Goal: Contribute content

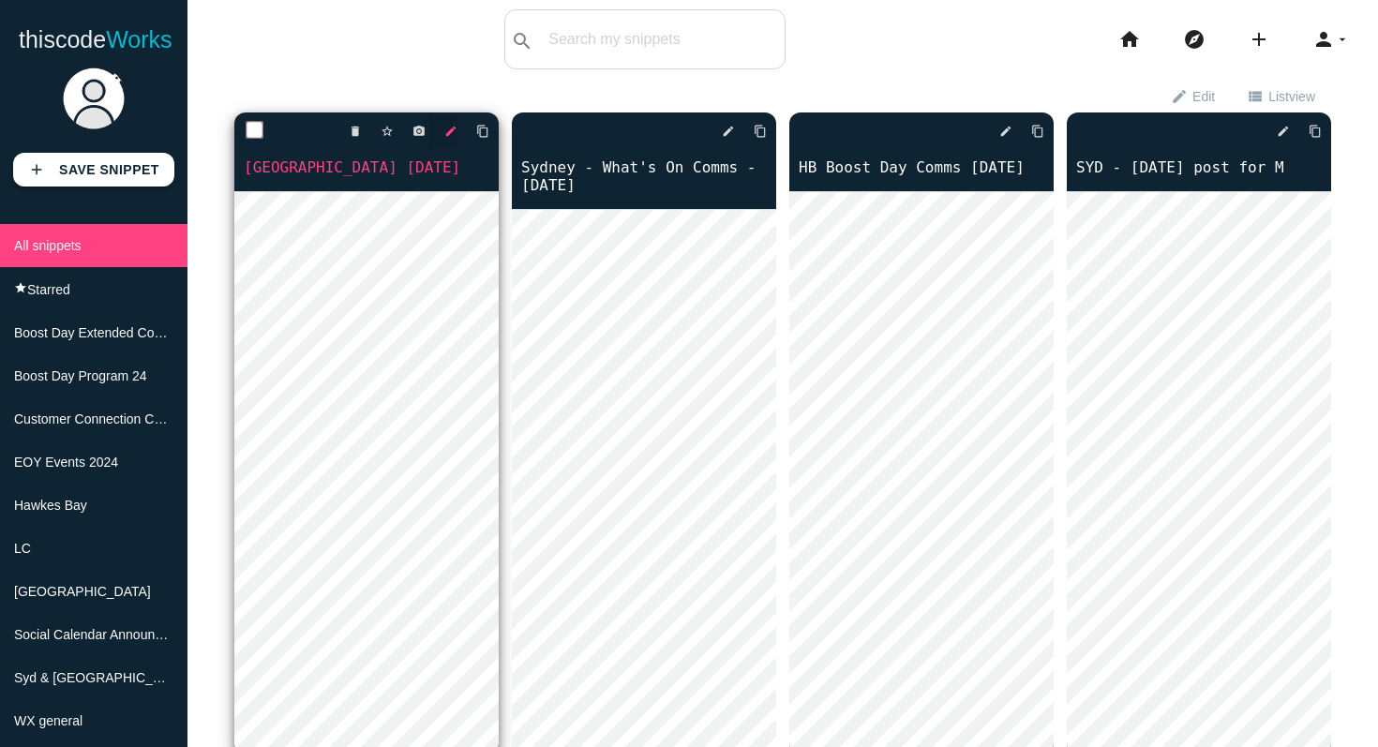
click at [449, 132] on icon "edit" at bounding box center [450, 131] width 13 height 34
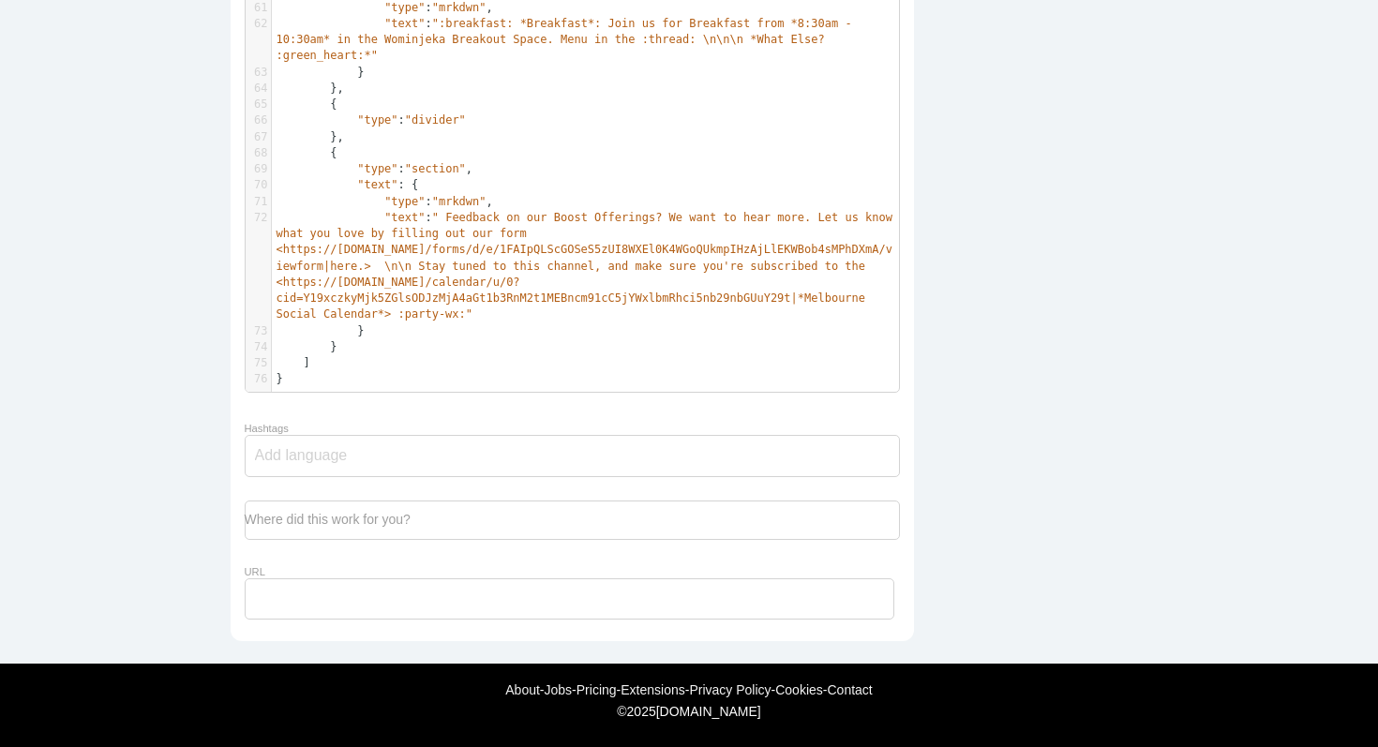
scroll to position [6, 0]
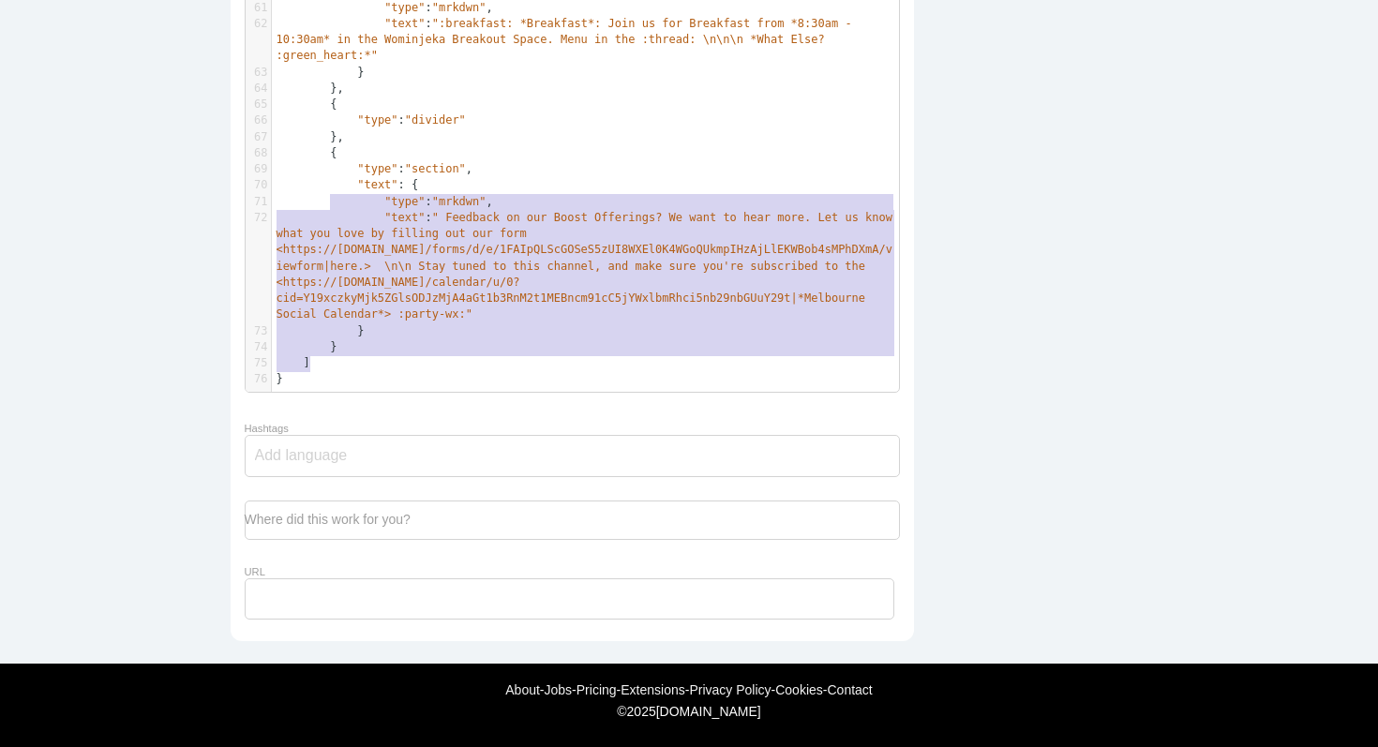
type textarea "{ "type": "divider" }, { "type": "section", "text": { "type": "mrkdwn", "text":…"
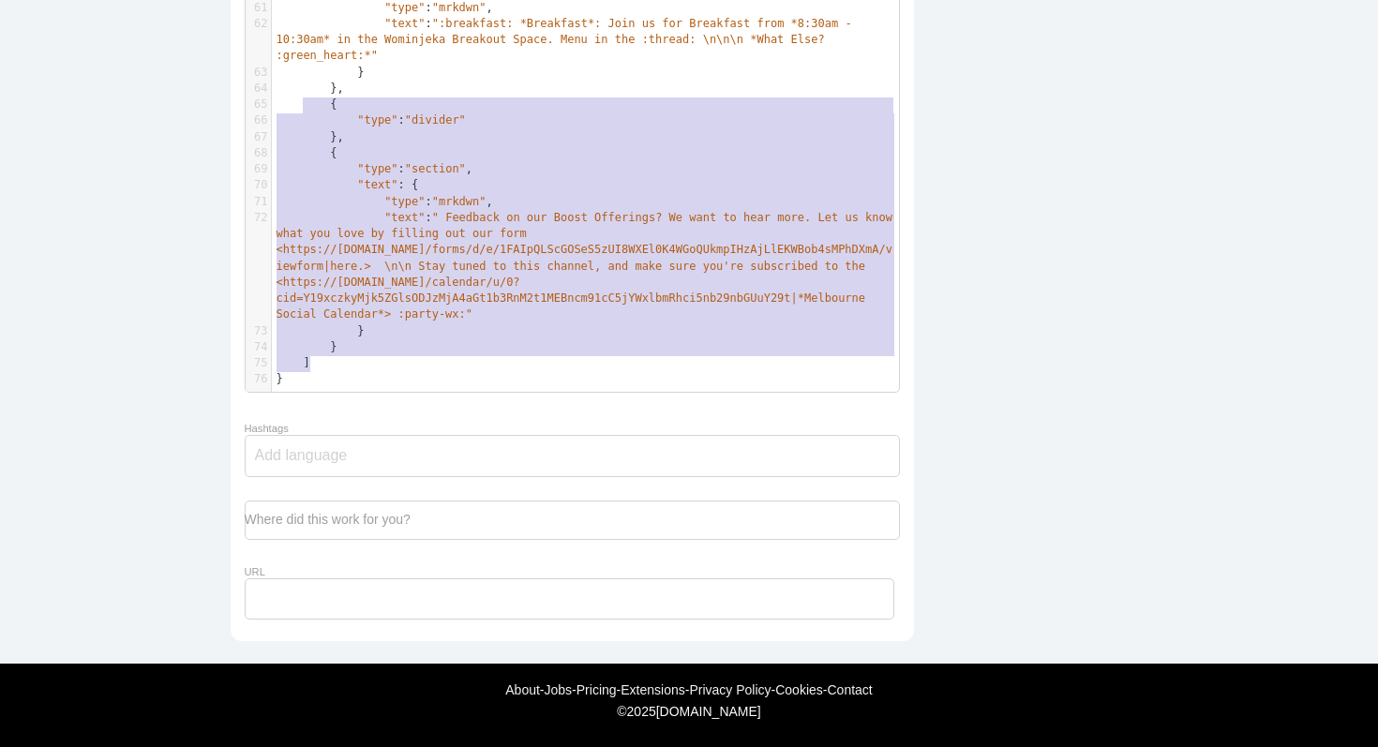
drag, startPoint x: 388, startPoint y: 369, endPoint x: 310, endPoint y: 99, distance: 281.0
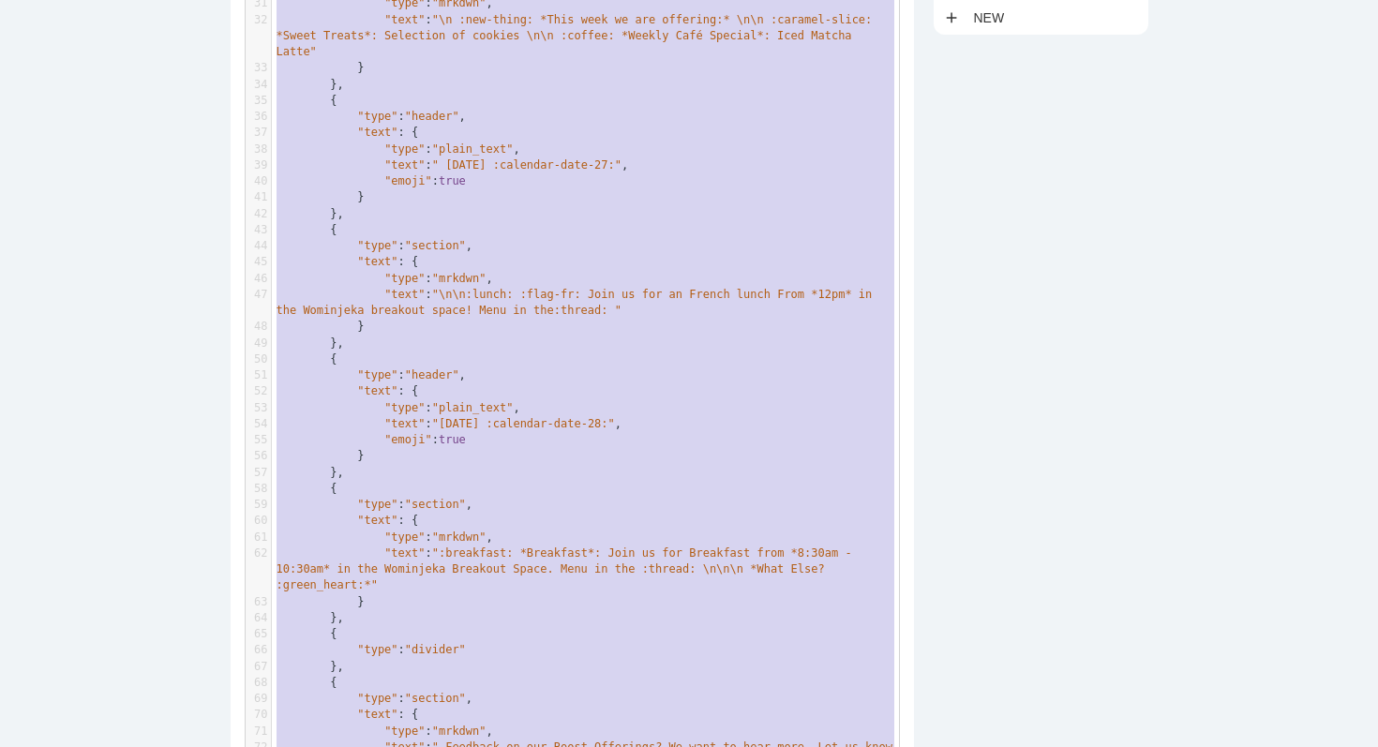
scroll to position [553, 0]
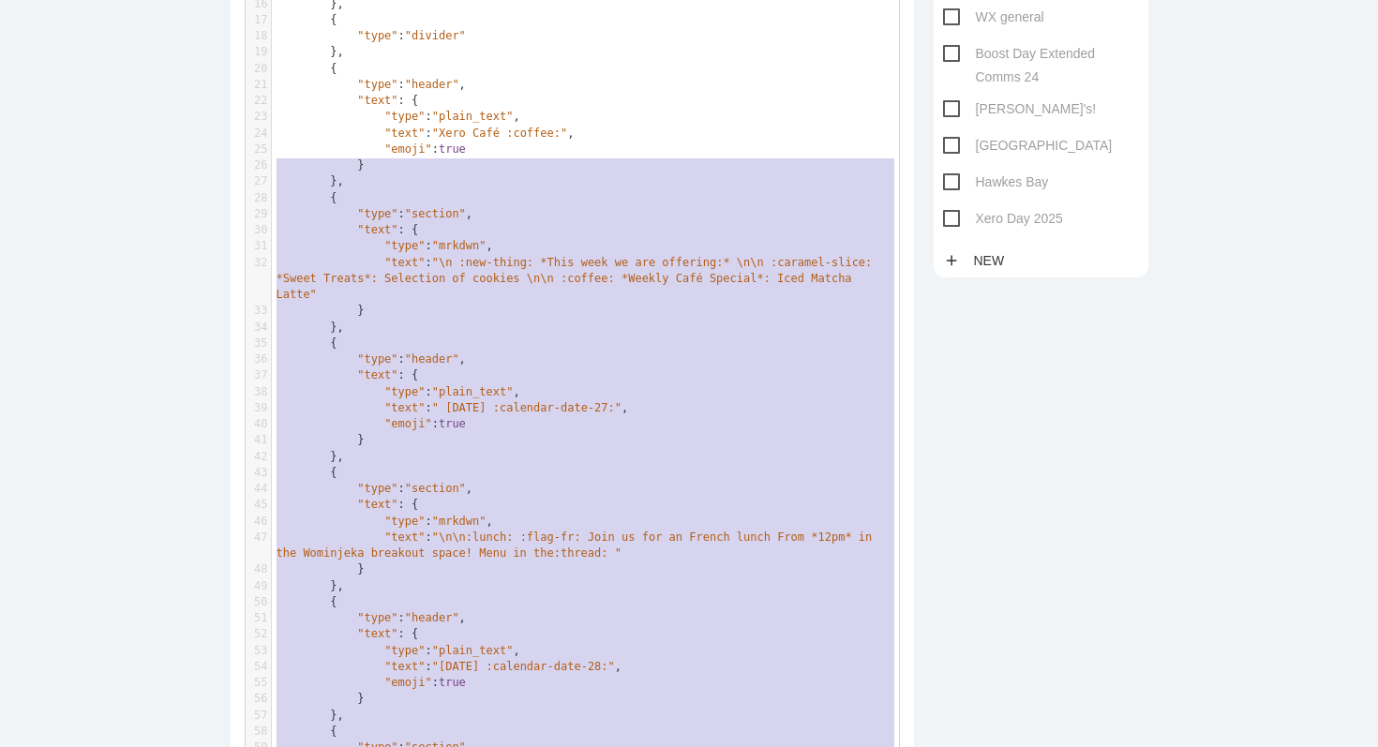
type textarea "{ "blocks": [ { "type": "header", "text": { "type": "plain_text", "text": ":sta…"
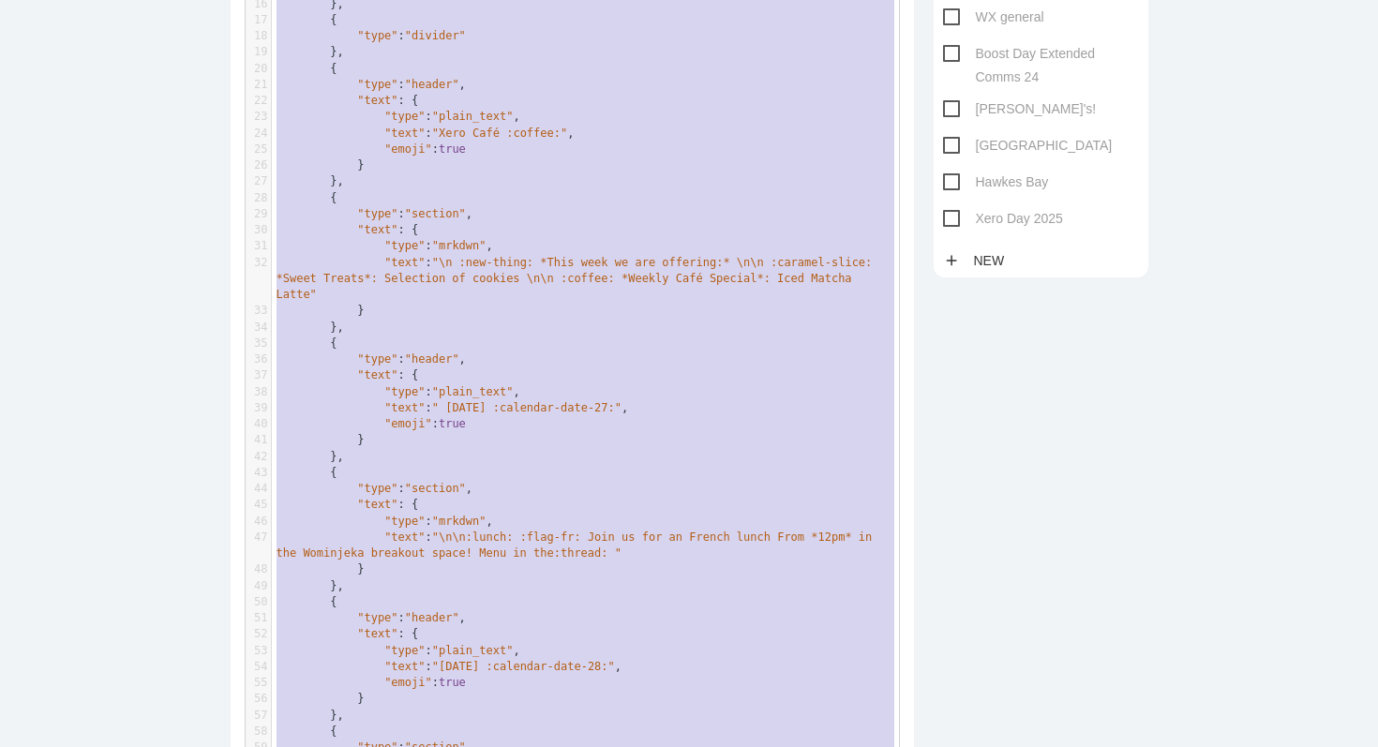
scroll to position [287, 0]
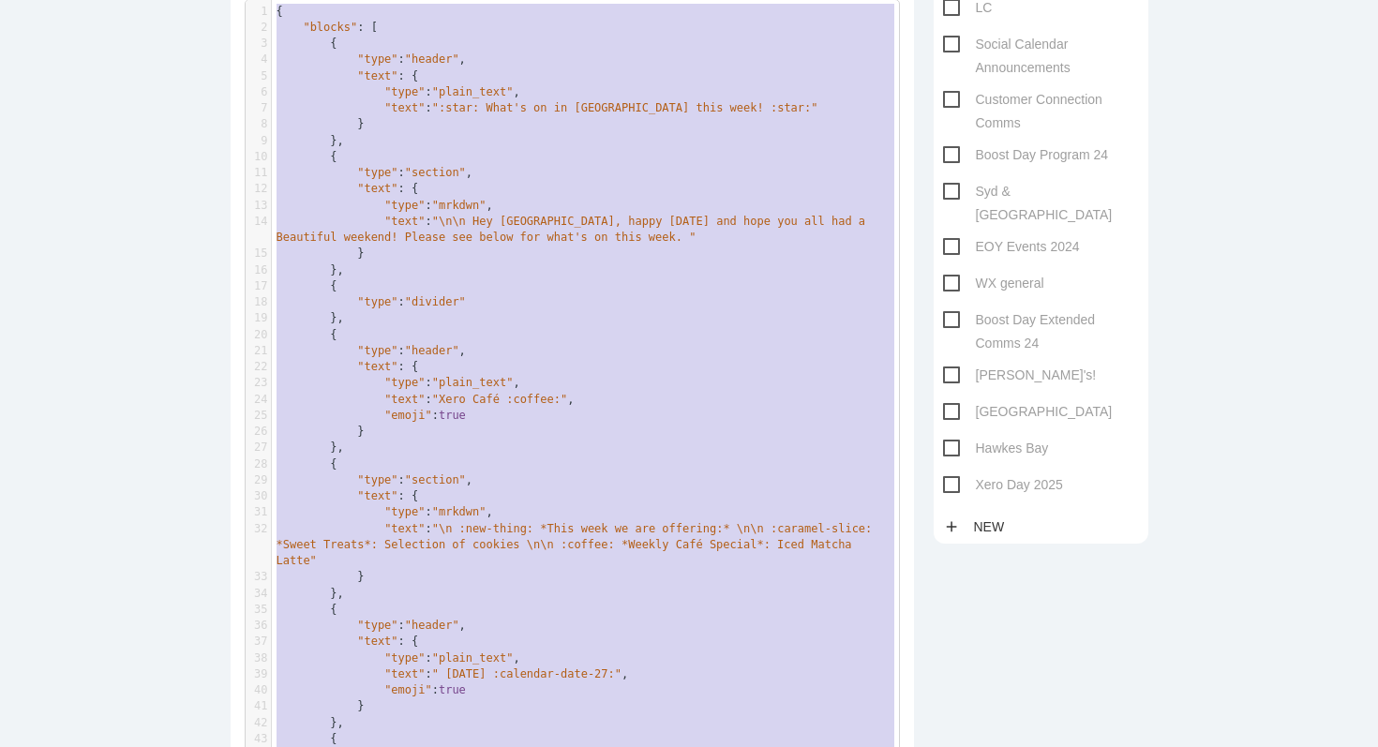
drag, startPoint x: 322, startPoint y: 384, endPoint x: 285, endPoint y: -109, distance: 494.6
